Goal: Check status: Check status

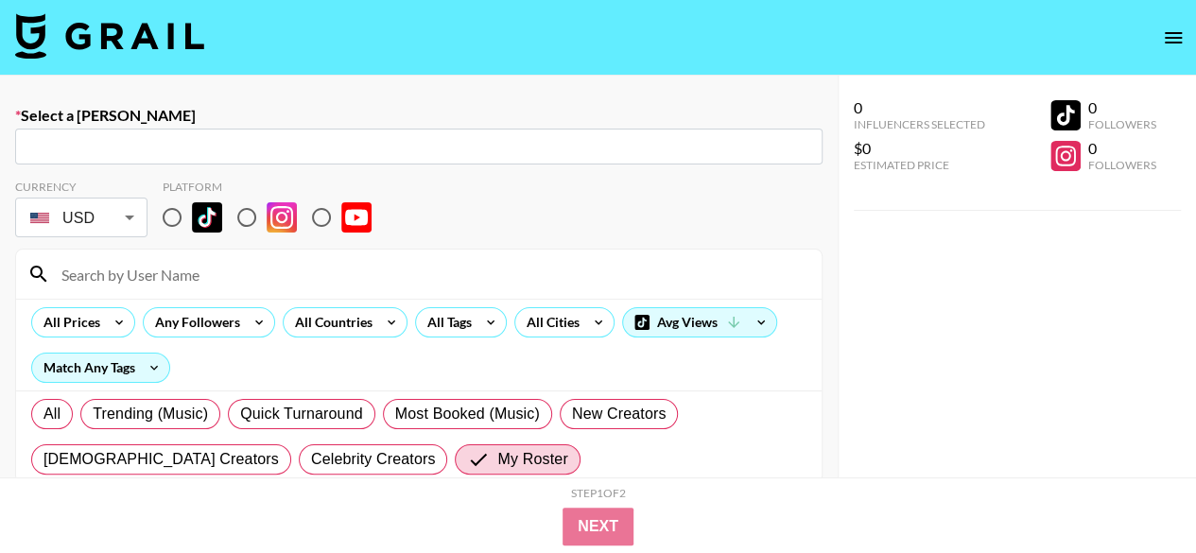
click at [1178, 35] on icon "open drawer" at bounding box center [1173, 37] width 23 height 23
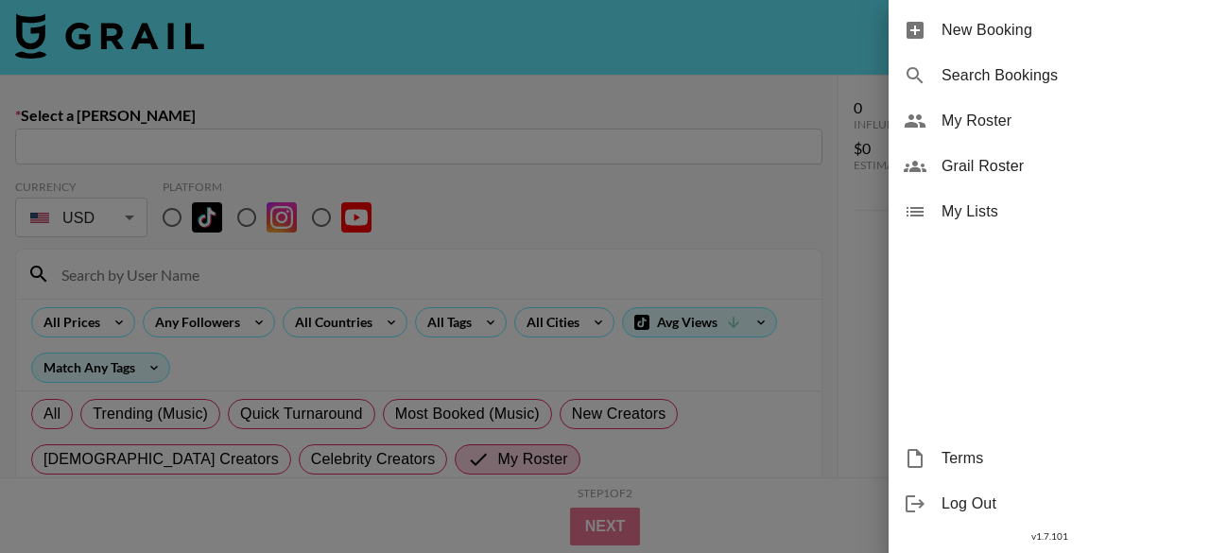
click at [1012, 129] on span "My Roster" at bounding box center [1067, 121] width 253 height 23
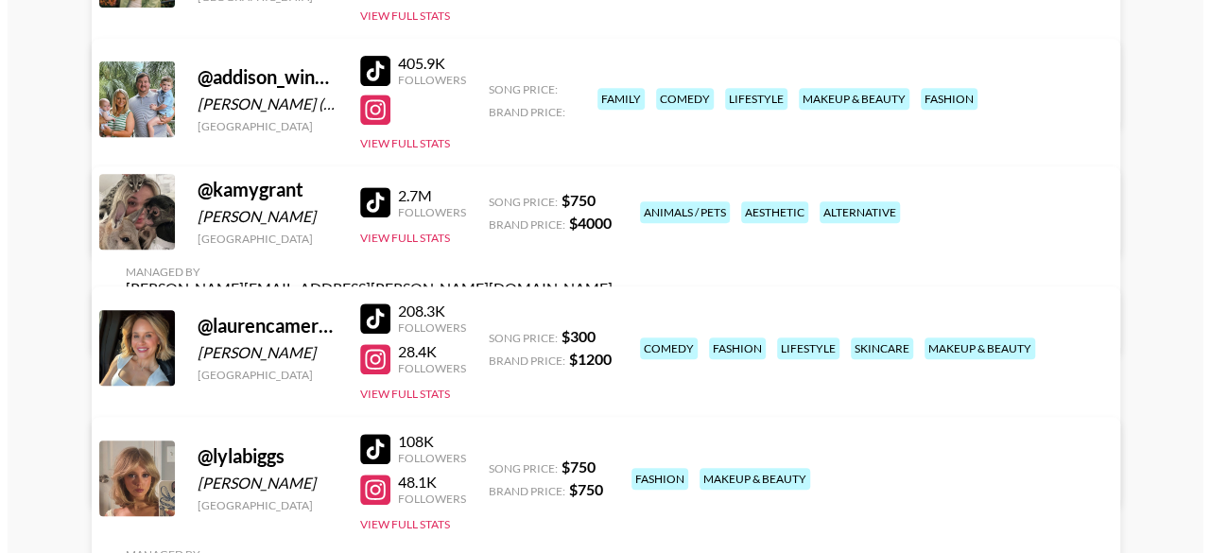
scroll to position [473, 0]
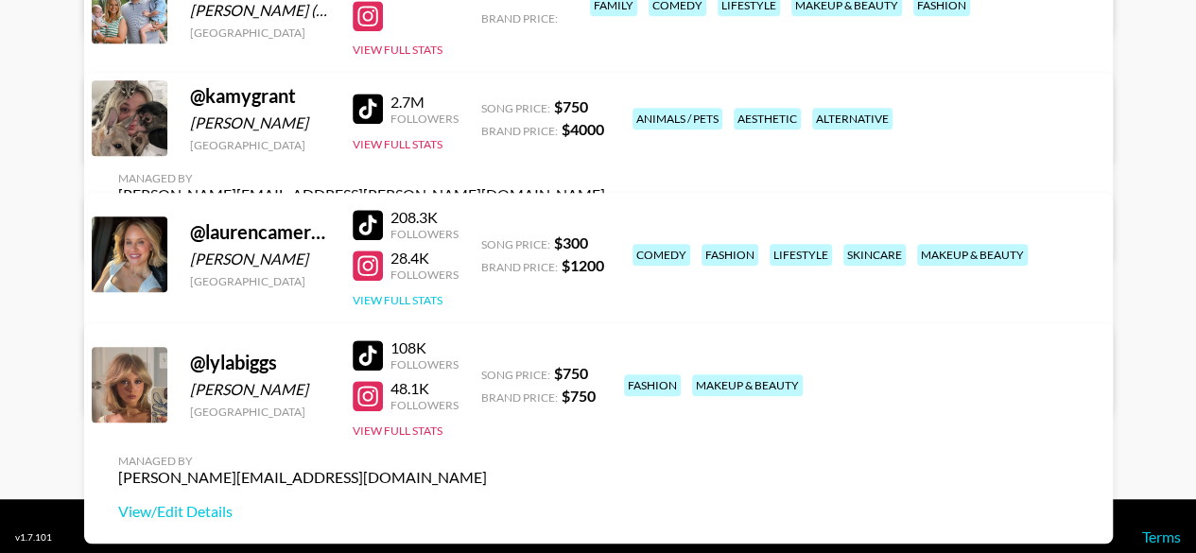
click at [425, 301] on button "View Full Stats" at bounding box center [398, 300] width 90 height 14
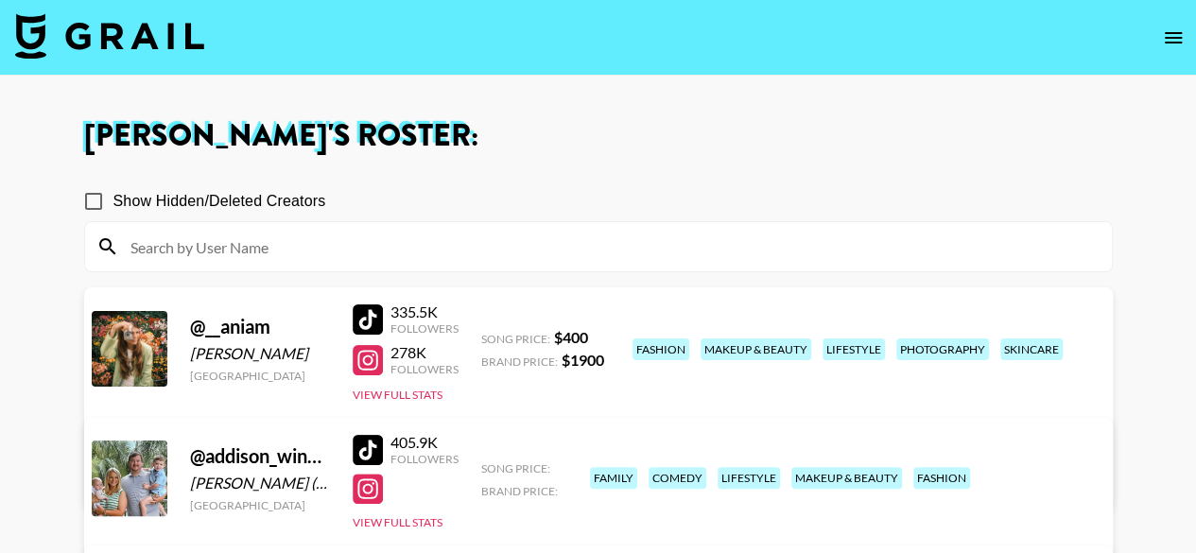
scroll to position [284, 0]
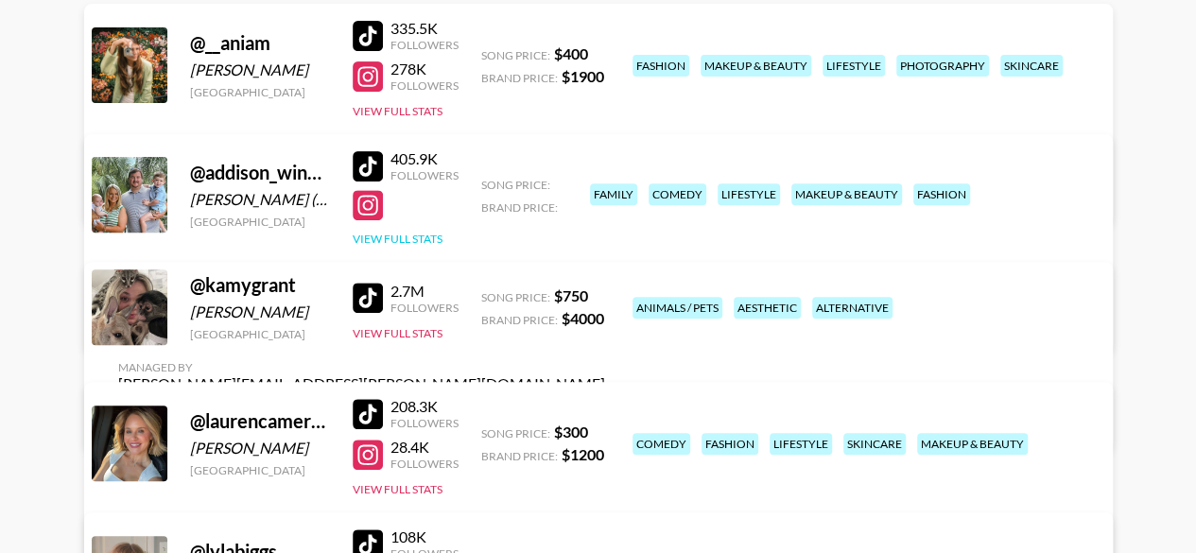
click at [406, 238] on button "View Full Stats" at bounding box center [398, 239] width 90 height 14
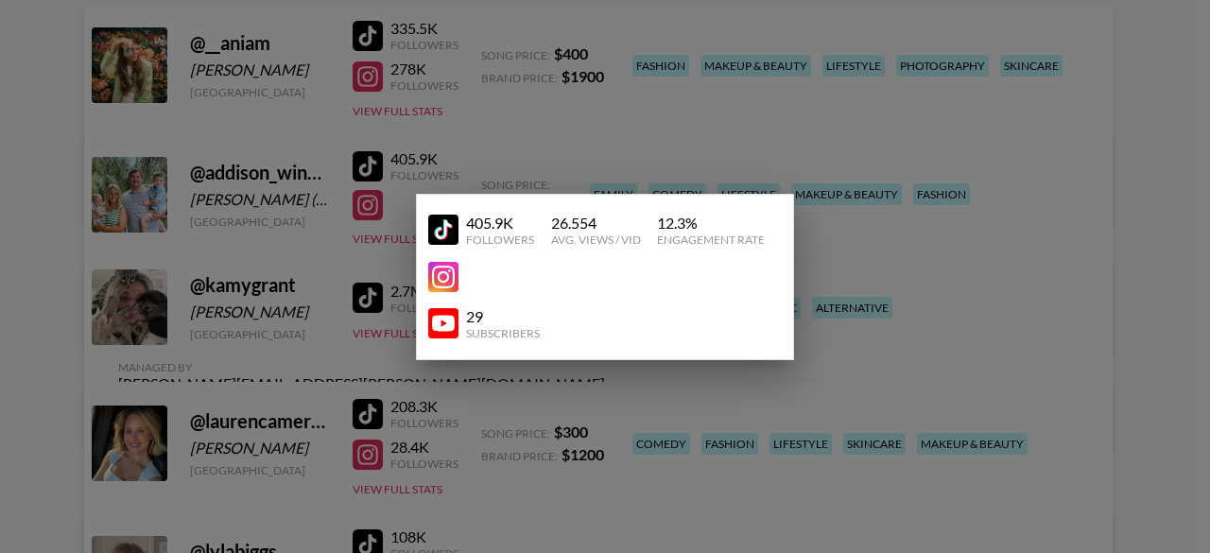
click at [490, 129] on div at bounding box center [605, 276] width 1210 height 553
